Goal: Obtain resource: Obtain resource

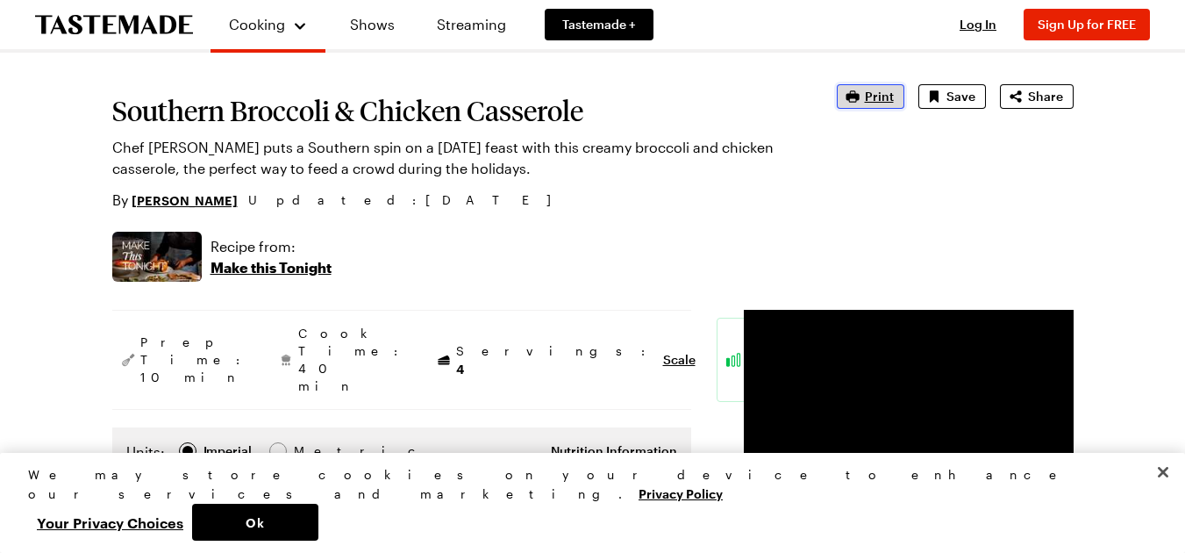
click at [882, 99] on span "Print" at bounding box center [879, 97] width 29 height 18
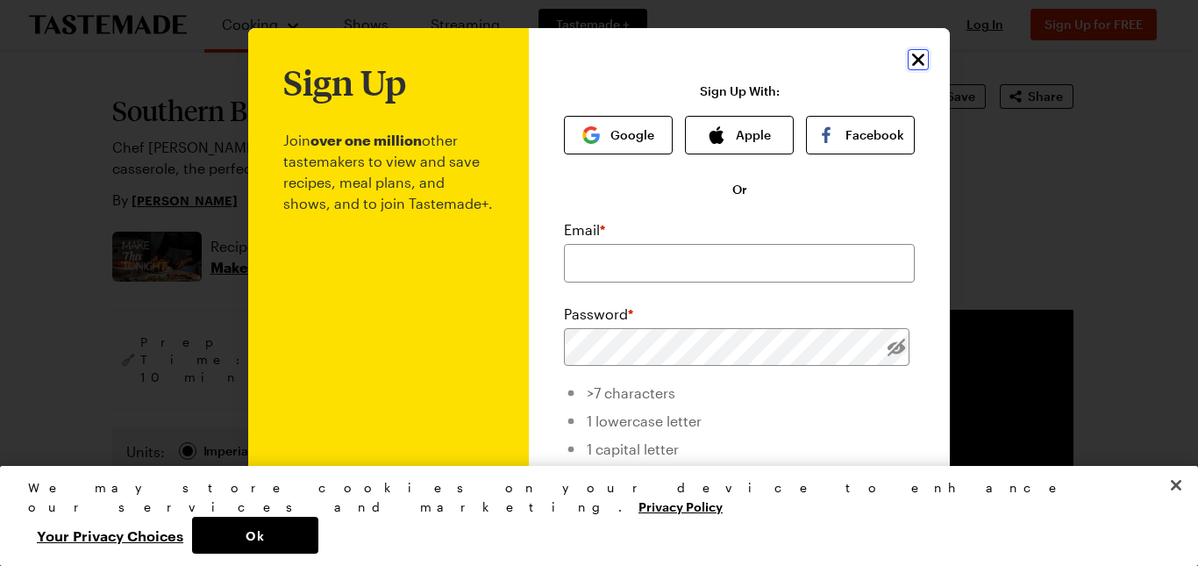
click at [916, 64] on icon "Close" at bounding box center [918, 60] width 12 height 12
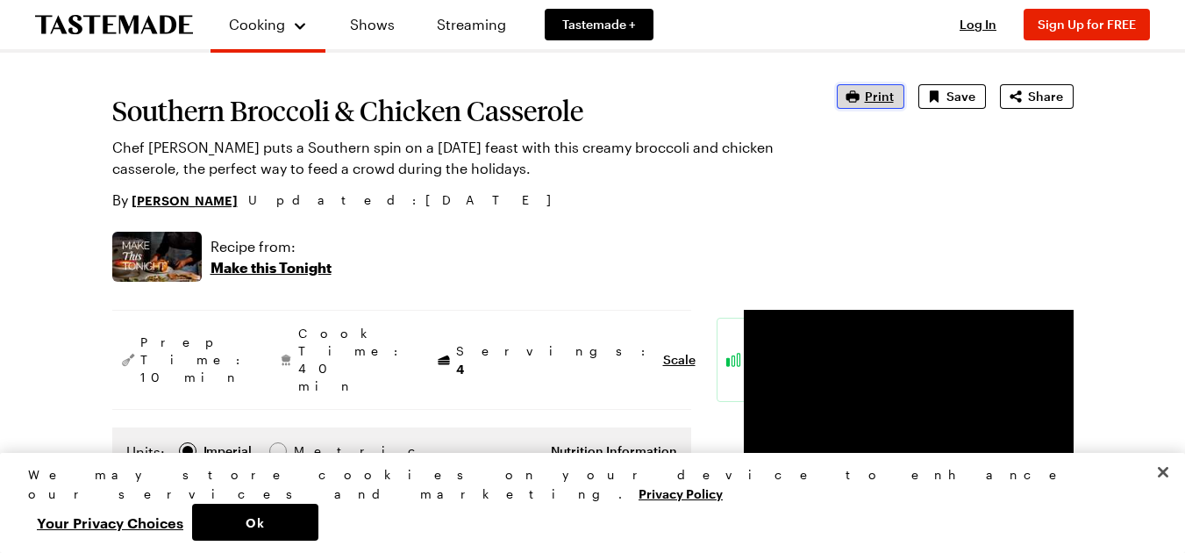
click at [884, 100] on span "Print" at bounding box center [879, 97] width 29 height 18
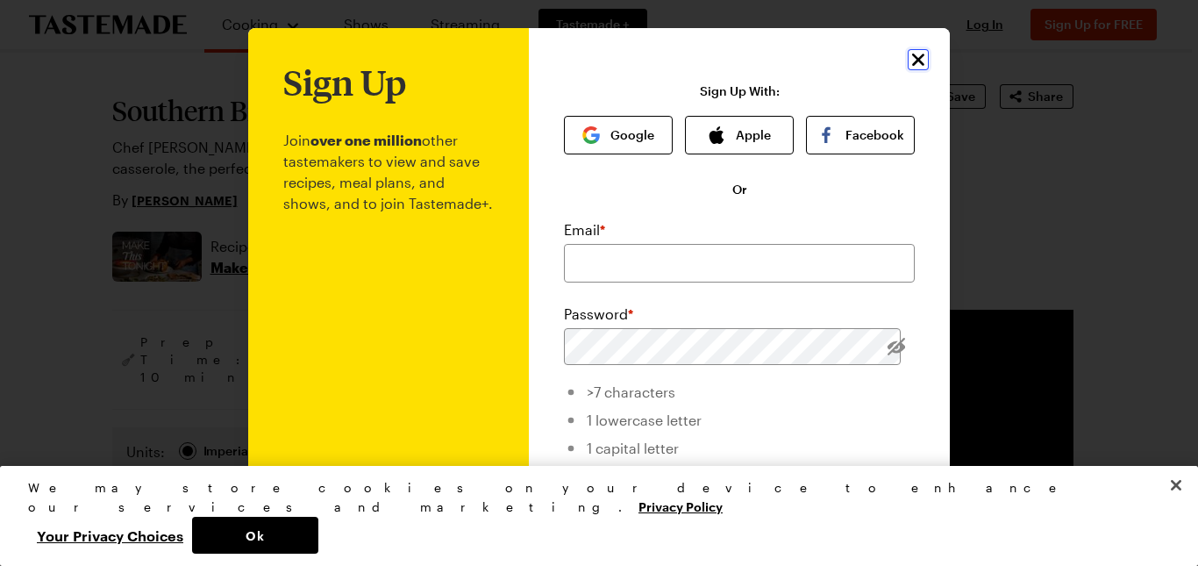
click at [910, 68] on icon "Close" at bounding box center [918, 59] width 21 height 21
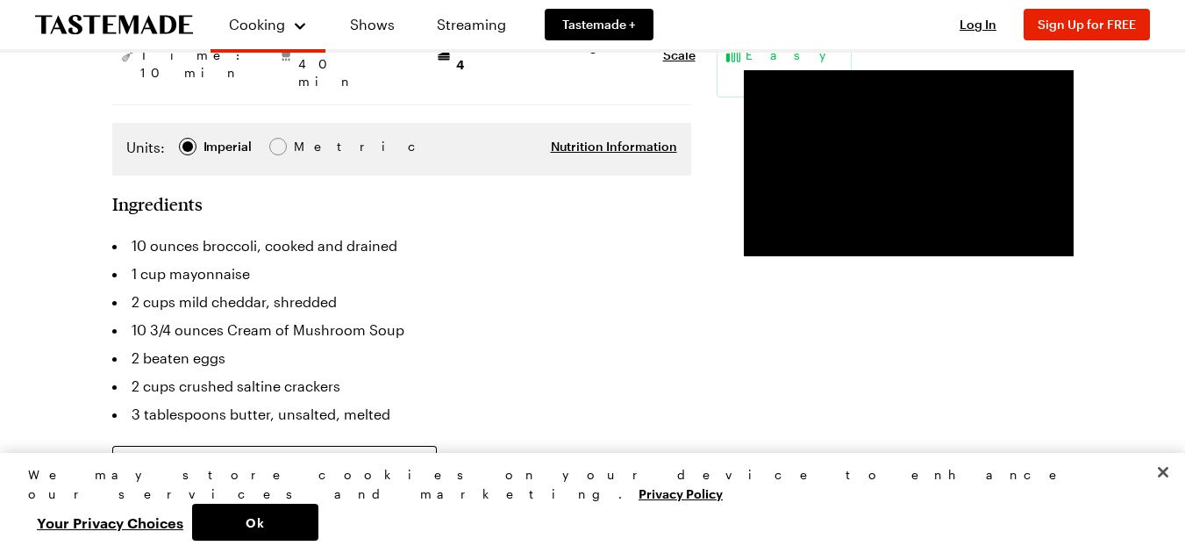
scroll to position [351, 0]
